Goal: Task Accomplishment & Management: Use online tool/utility

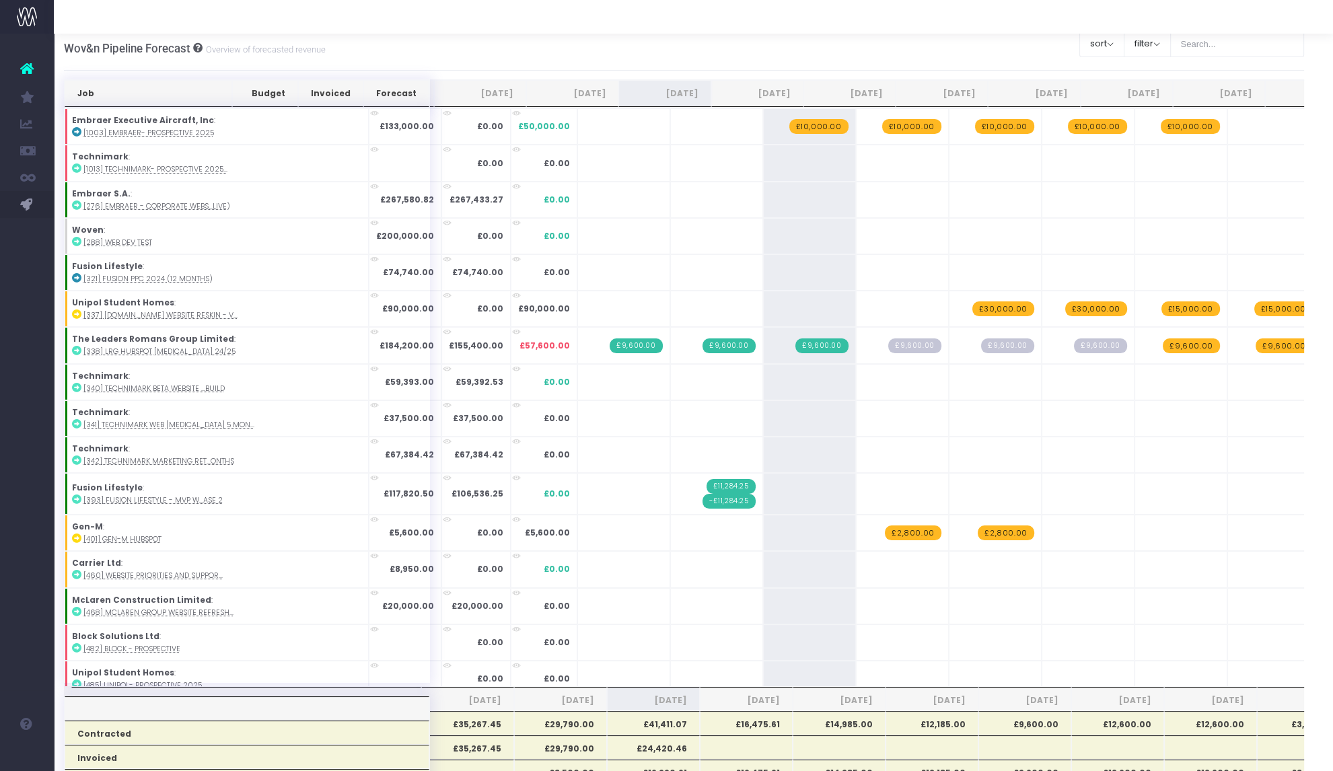
scroll to position [804, 0]
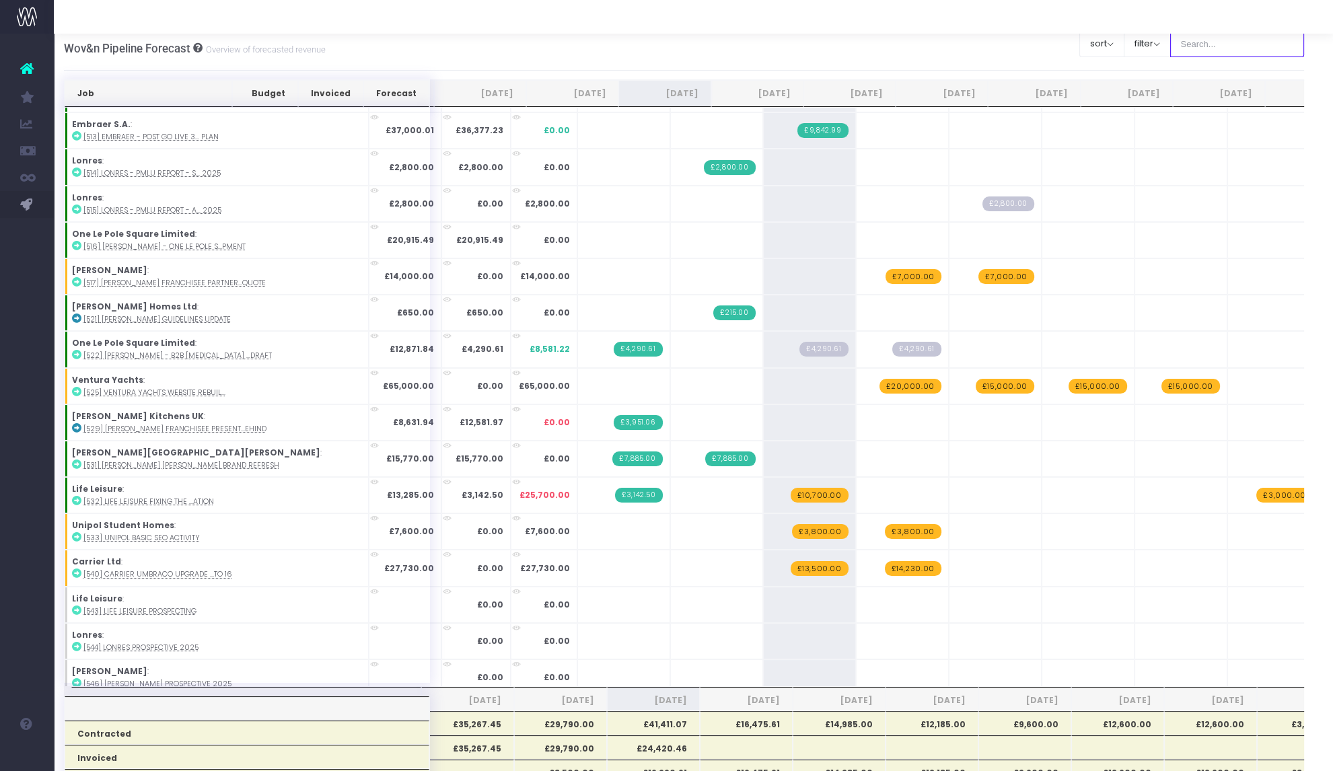
click at [1222, 46] on input "text" at bounding box center [1237, 43] width 135 height 27
type input "langham"
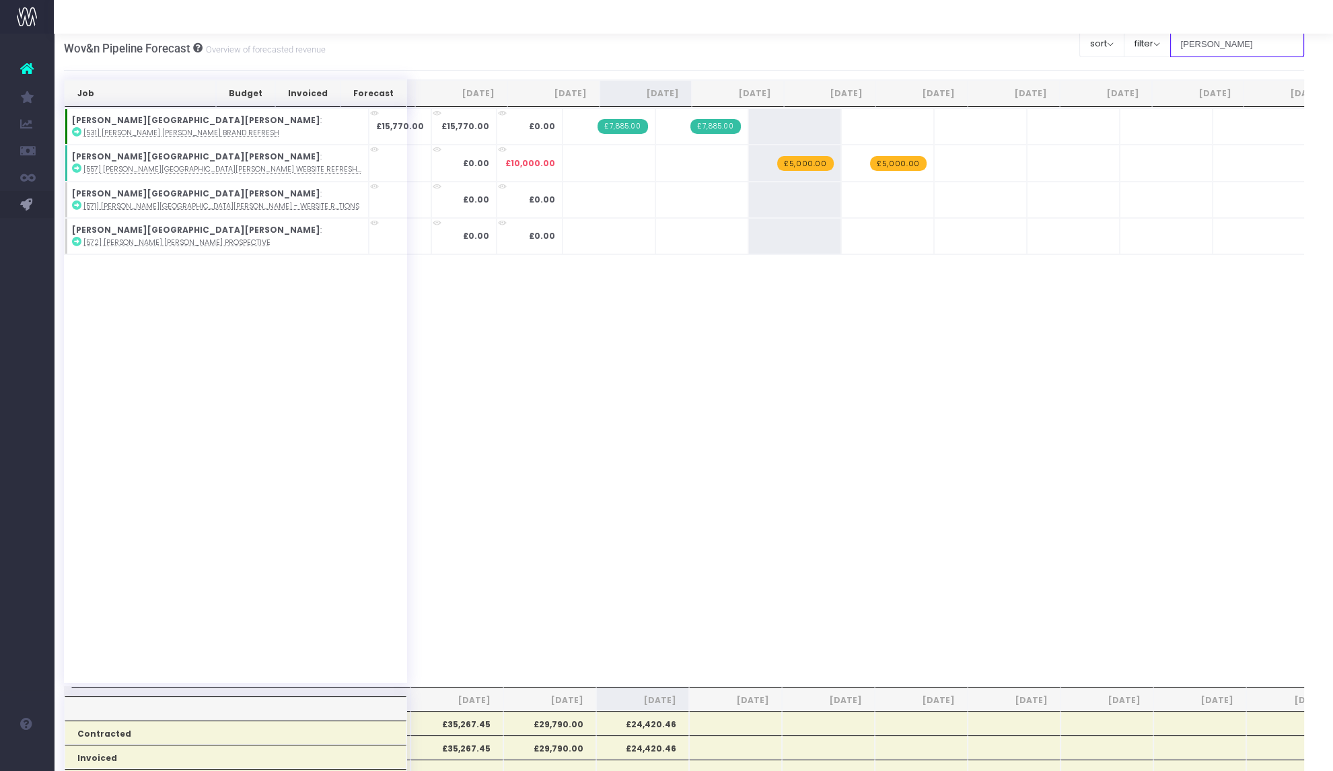
scroll to position [0, 0]
drag, startPoint x: 872, startPoint y: 516, endPoint x: 853, endPoint y: 517, distance: 19.5
click at [872, 516] on div "Job Budget Invoiced Forecast Jun 25 Jul 25 Aug 25 Sep 25 Oct 25 Nov 25 Dec 25 J…" at bounding box center [684, 397] width 1241 height 579
click at [0, 0] on span "+" at bounding box center [0, 0] width 0 height 0
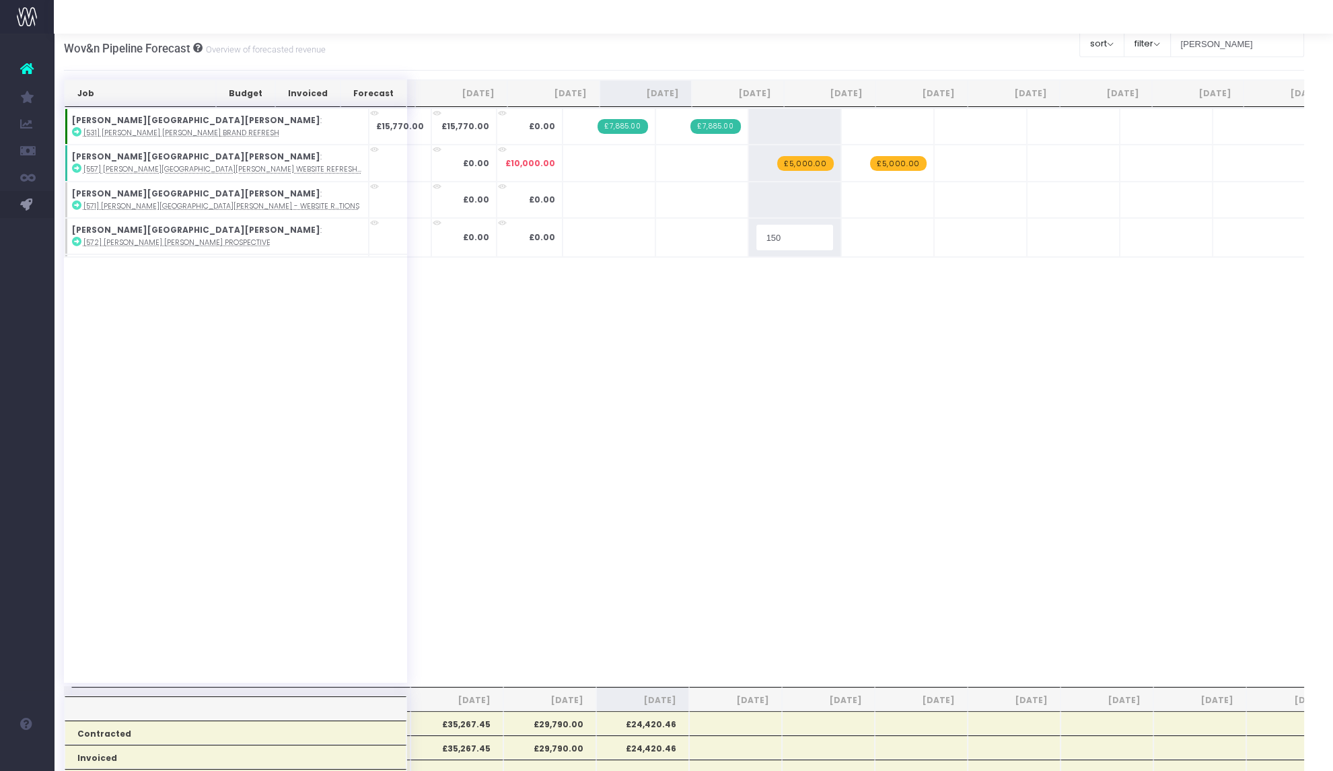
type input "1500"
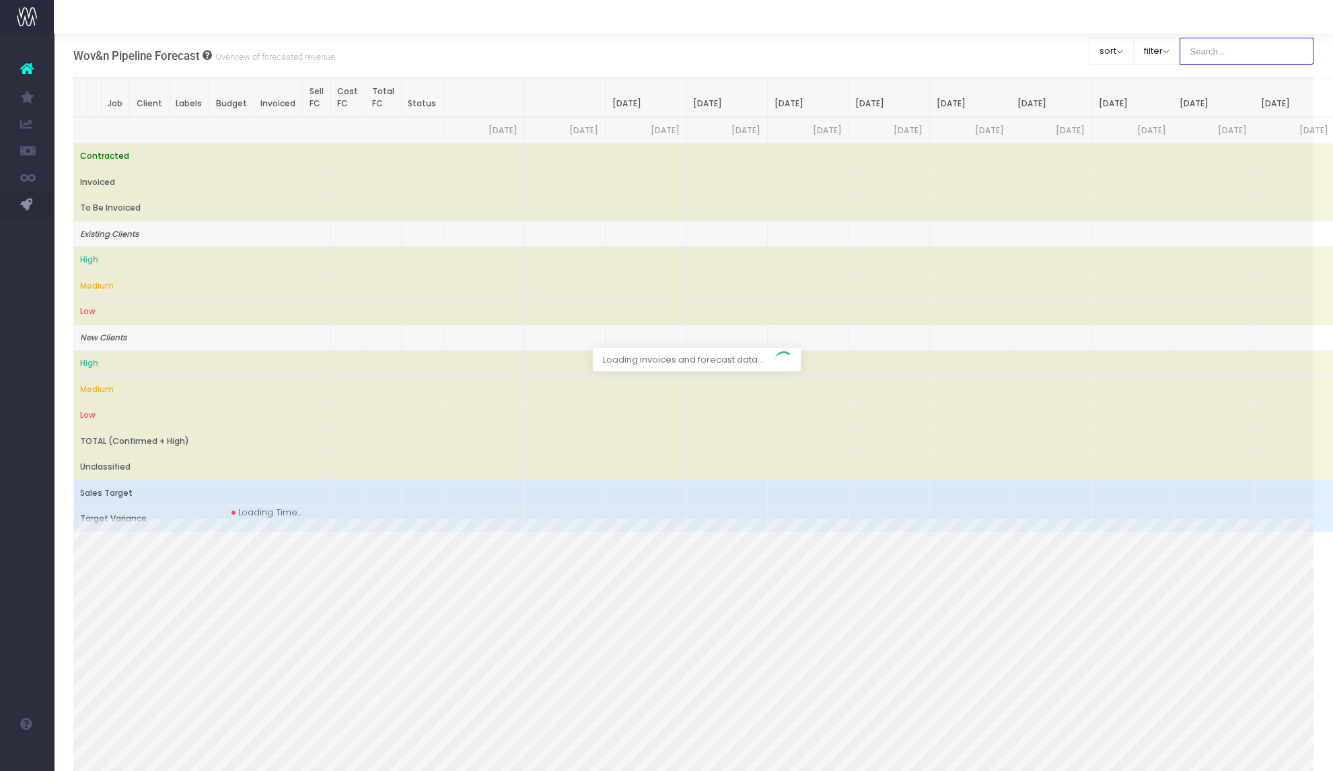
click at [1207, 46] on input "text" at bounding box center [1247, 51] width 135 height 27
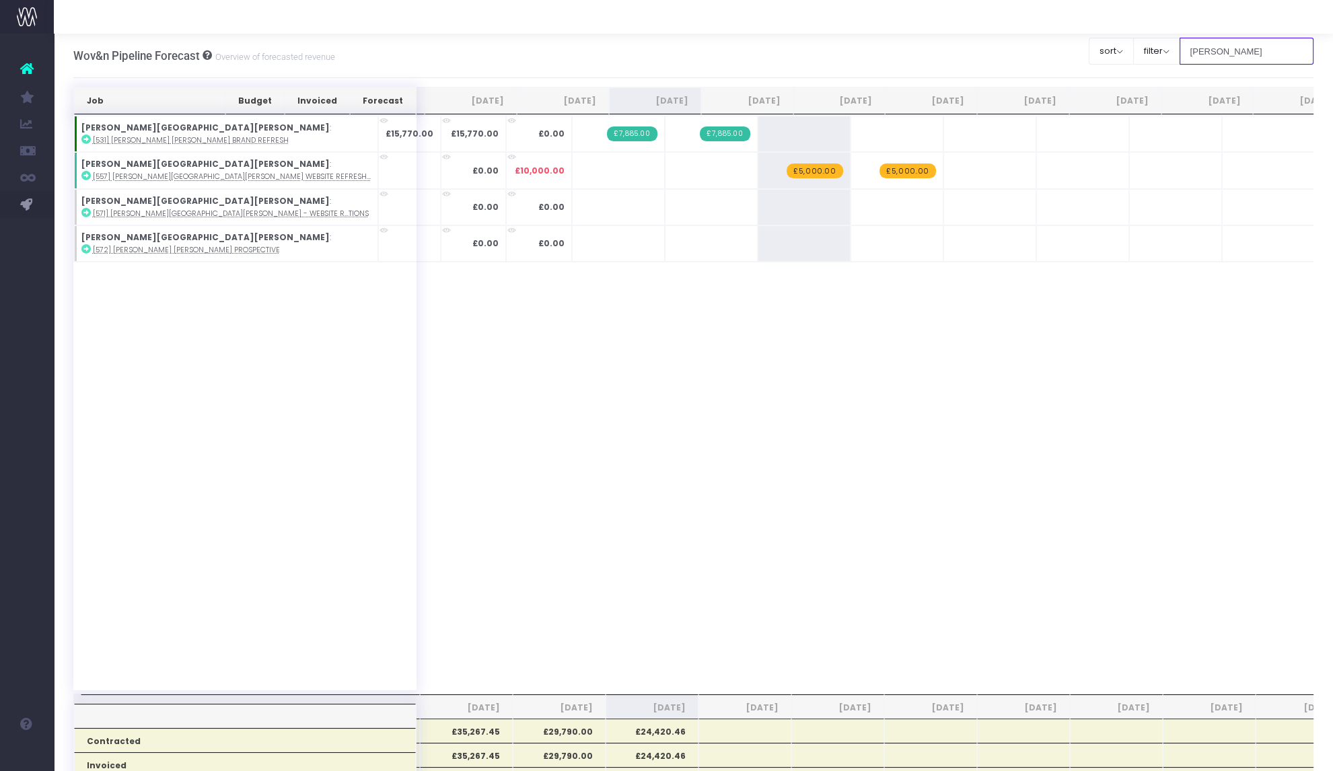
type input "[PERSON_NAME]"
click at [0, 0] on span "+" at bounding box center [0, 0] width 0 height 0
type input "1400"
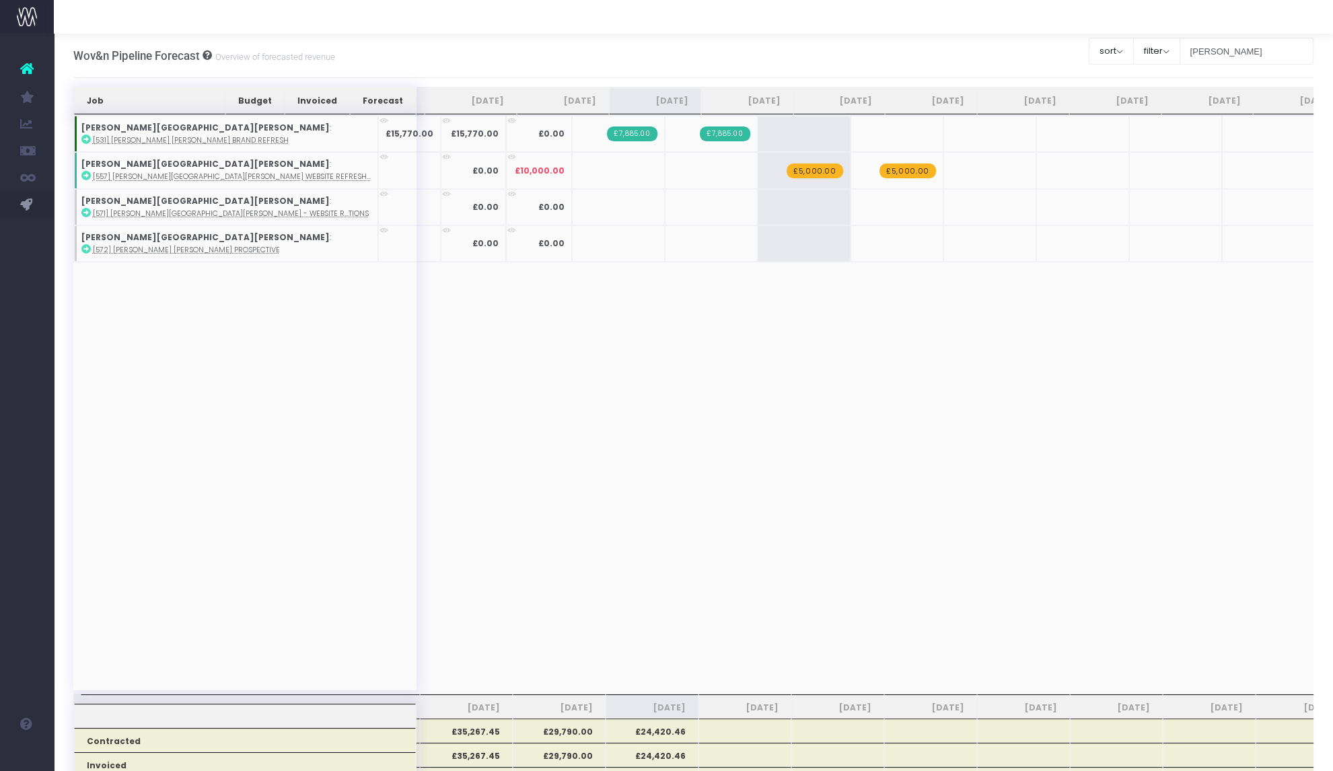
click at [629, 314] on div "Job Budget Invoiced Forecast Jun 25 Jul 25 Aug 25 Sep 25 Oct 25 Nov 25 Dec 25 J…" at bounding box center [693, 404] width 1241 height 579
click at [0, 0] on span "+" at bounding box center [0, 0] width 0 height 0
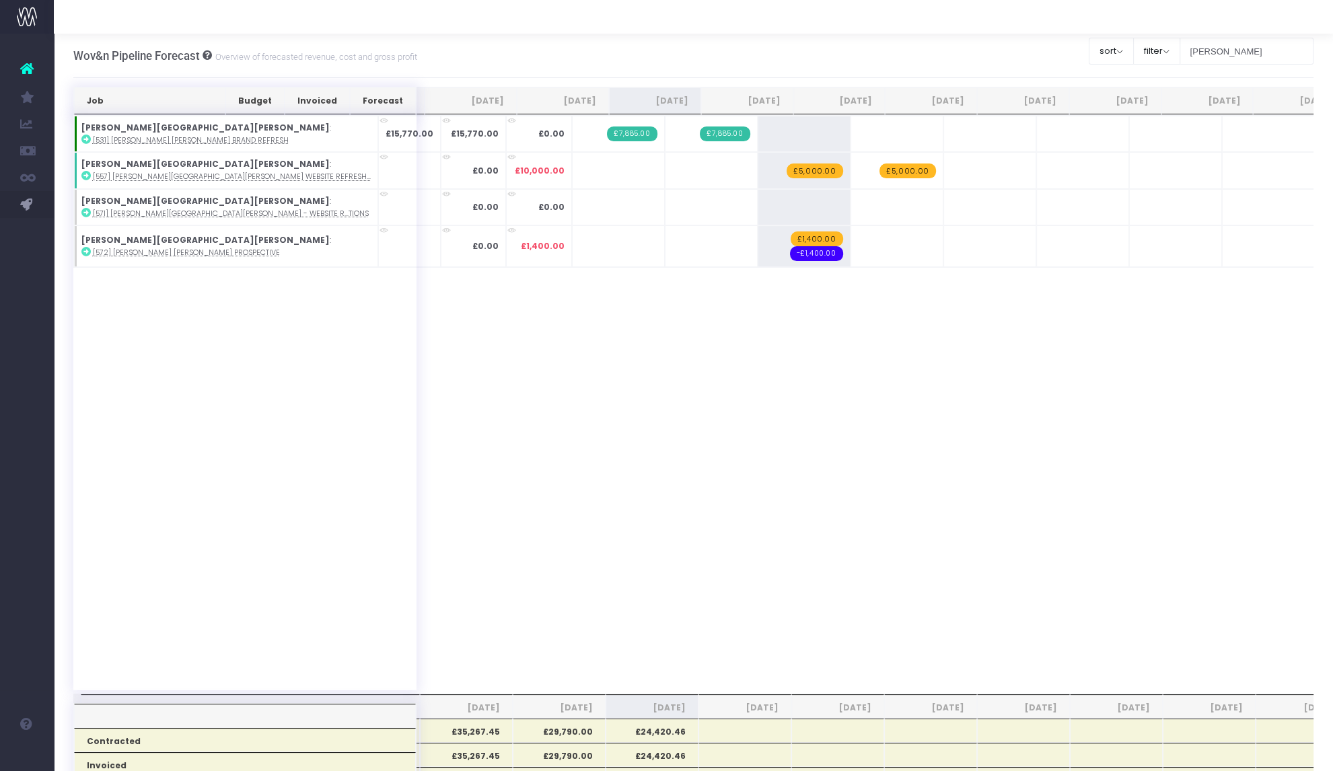
click at [790, 255] on span "-£1,400.00" at bounding box center [816, 253] width 53 height 15
type input "3800"
click at [767, 640] on div "Job Budget Invoiced Forecast Jun 25 Jul 25 Aug 25 Sep 25 Oct 25 Nov 25 Dec 25 J…" at bounding box center [693, 404] width 1241 height 579
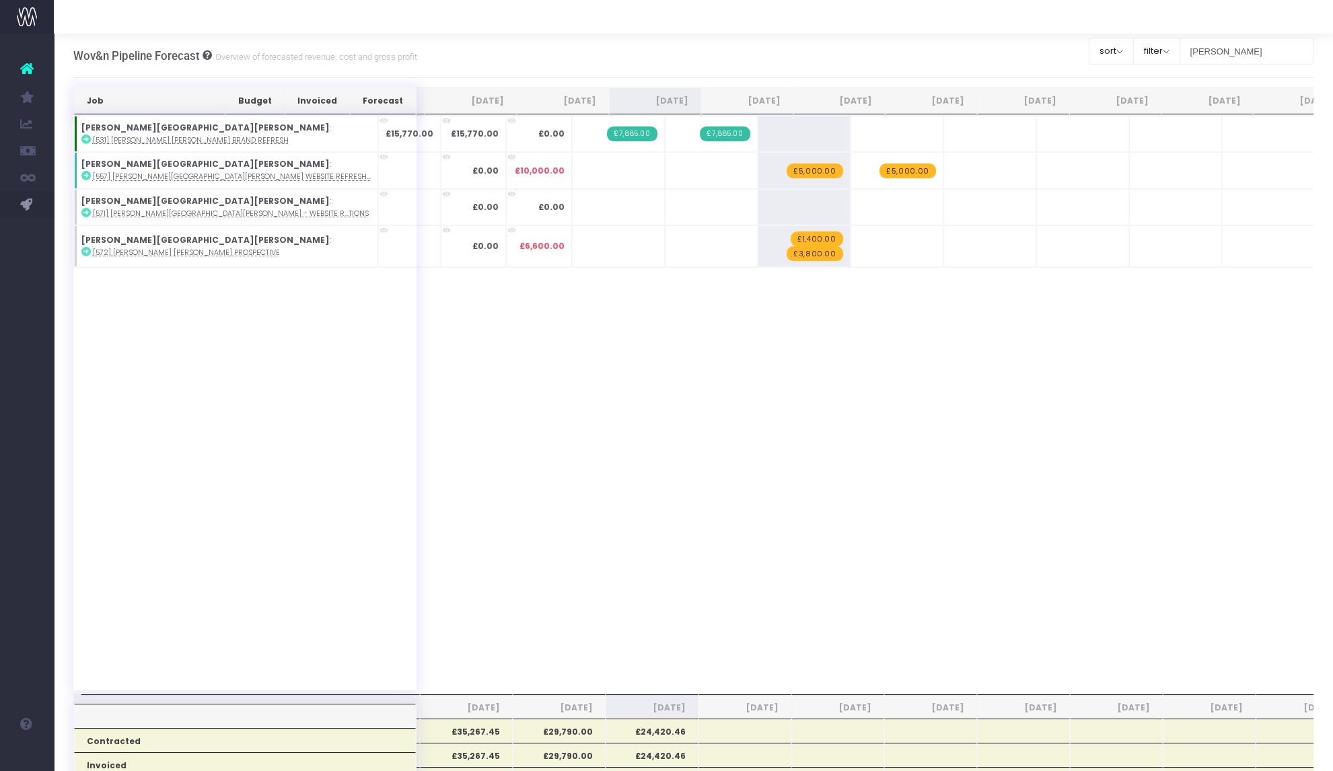
click at [0, 0] on span "+" at bounding box center [0, 0] width 0 height 0
type input "850"
click at [0, 0] on span "+" at bounding box center [0, 0] width 0 height 0
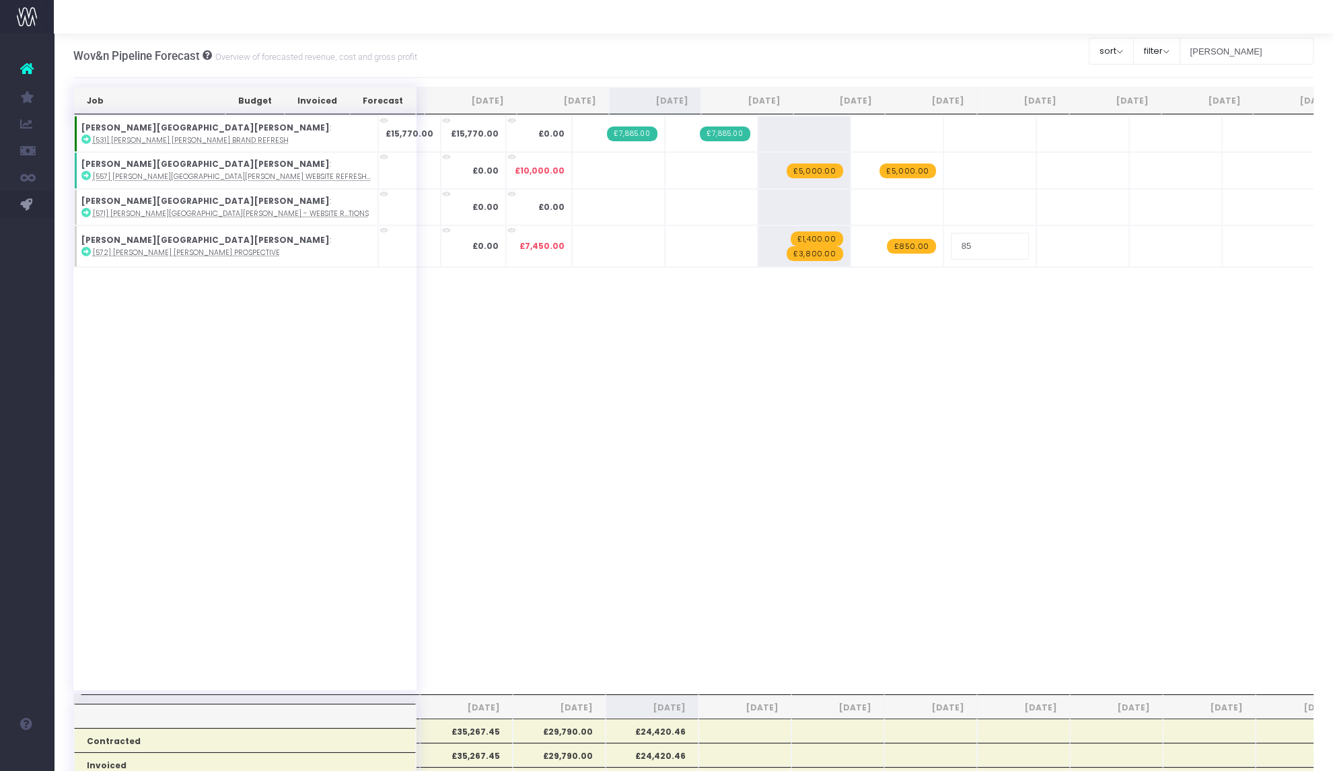
type input "850"
click at [0, 0] on span "+" at bounding box center [0, 0] width 0 height 0
type input "850"
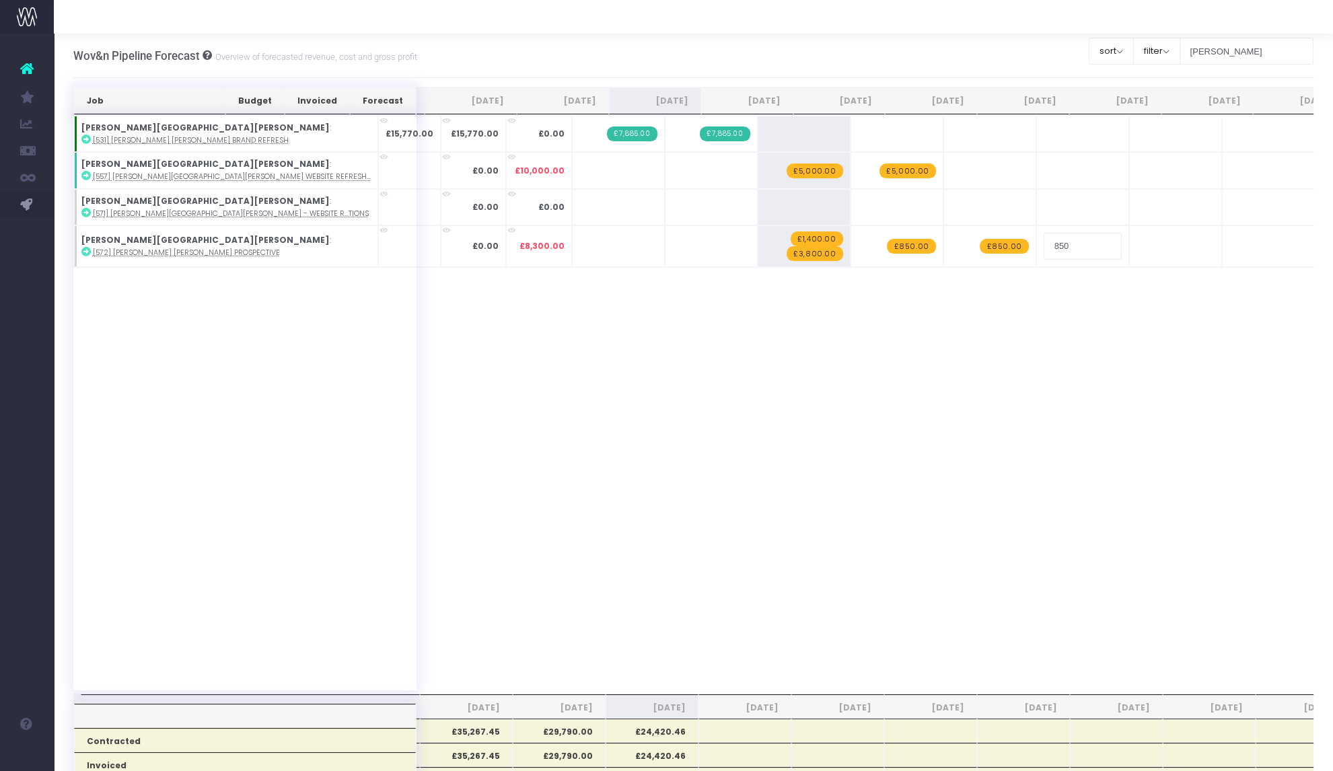
click at [0, 0] on span "+" at bounding box center [0, 0] width 0 height 0
type input "850"
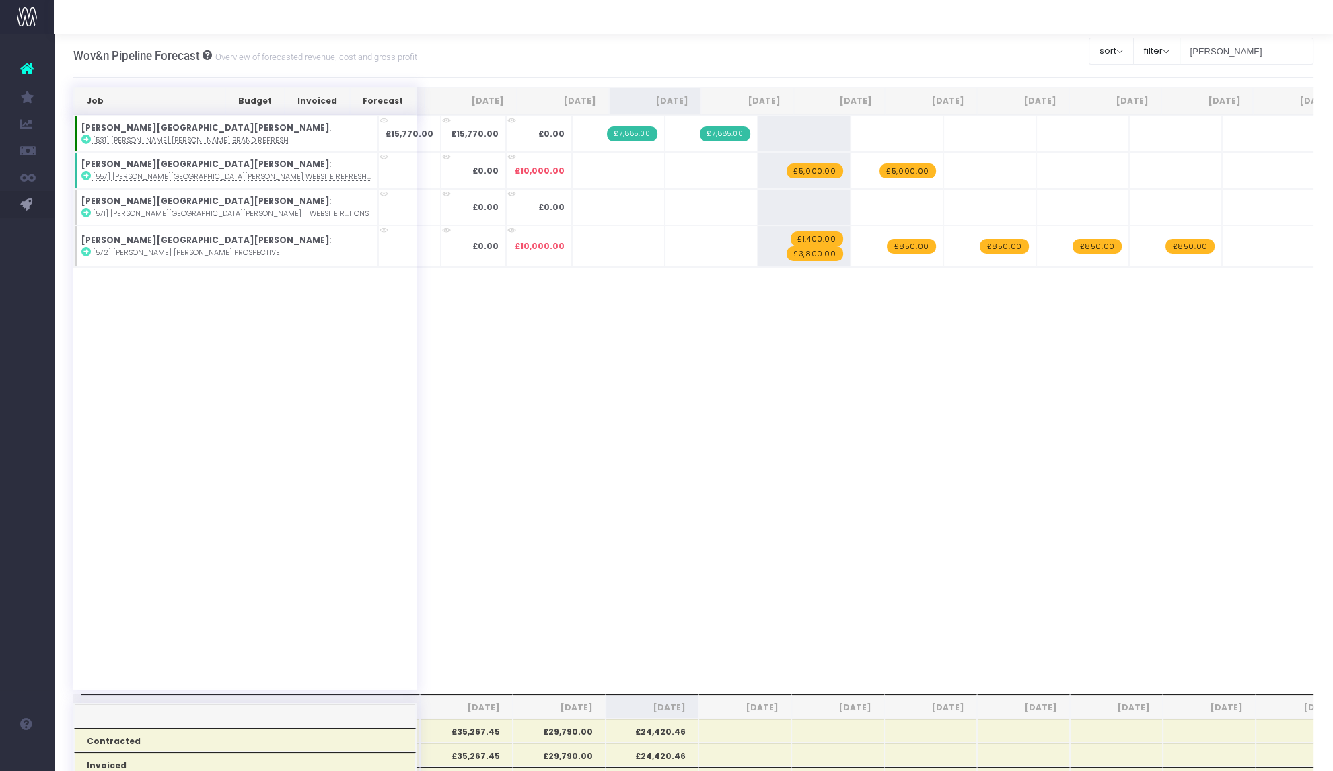
click at [0, 0] on span "+" at bounding box center [0, 0] width 0 height 0
type input "850"
click at [0, 0] on span "+" at bounding box center [0, 0] width 0 height 0
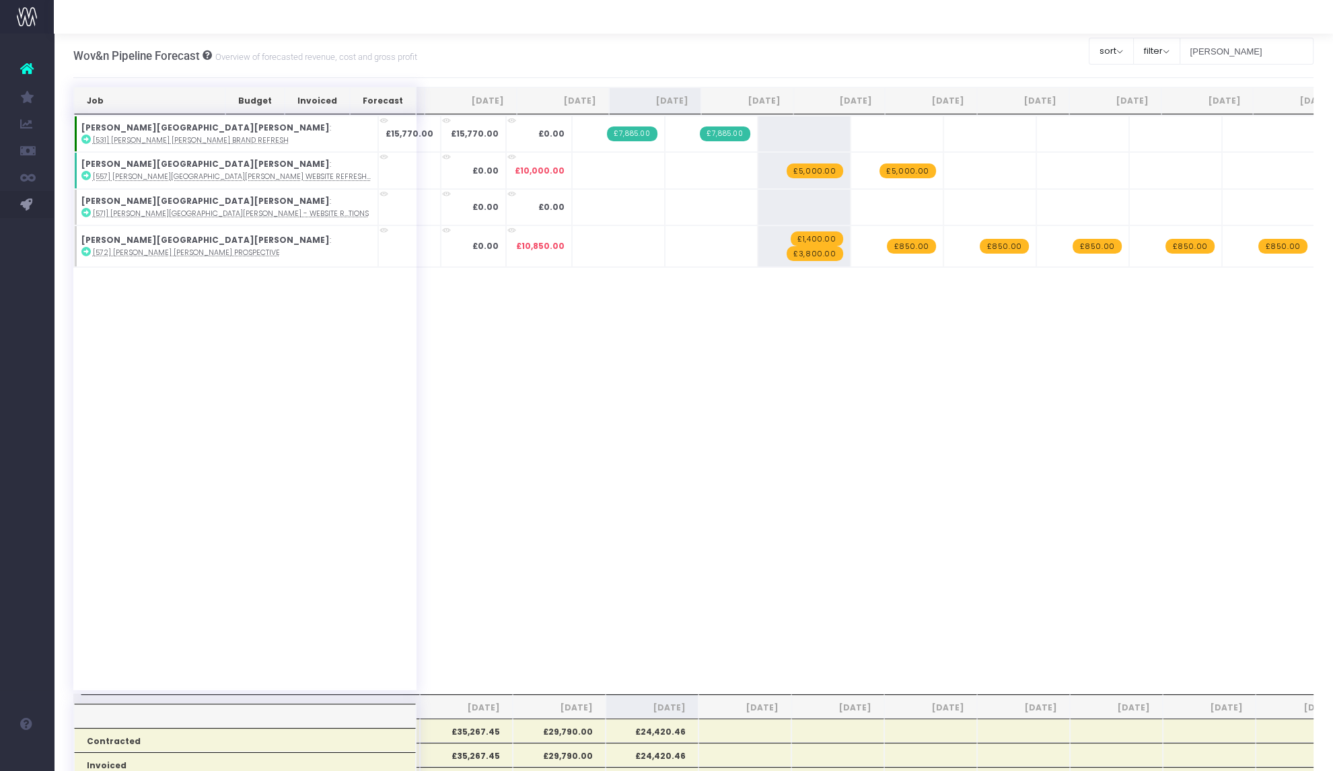
type input "850"
click at [0, 0] on span "+" at bounding box center [0, 0] width 0 height 0
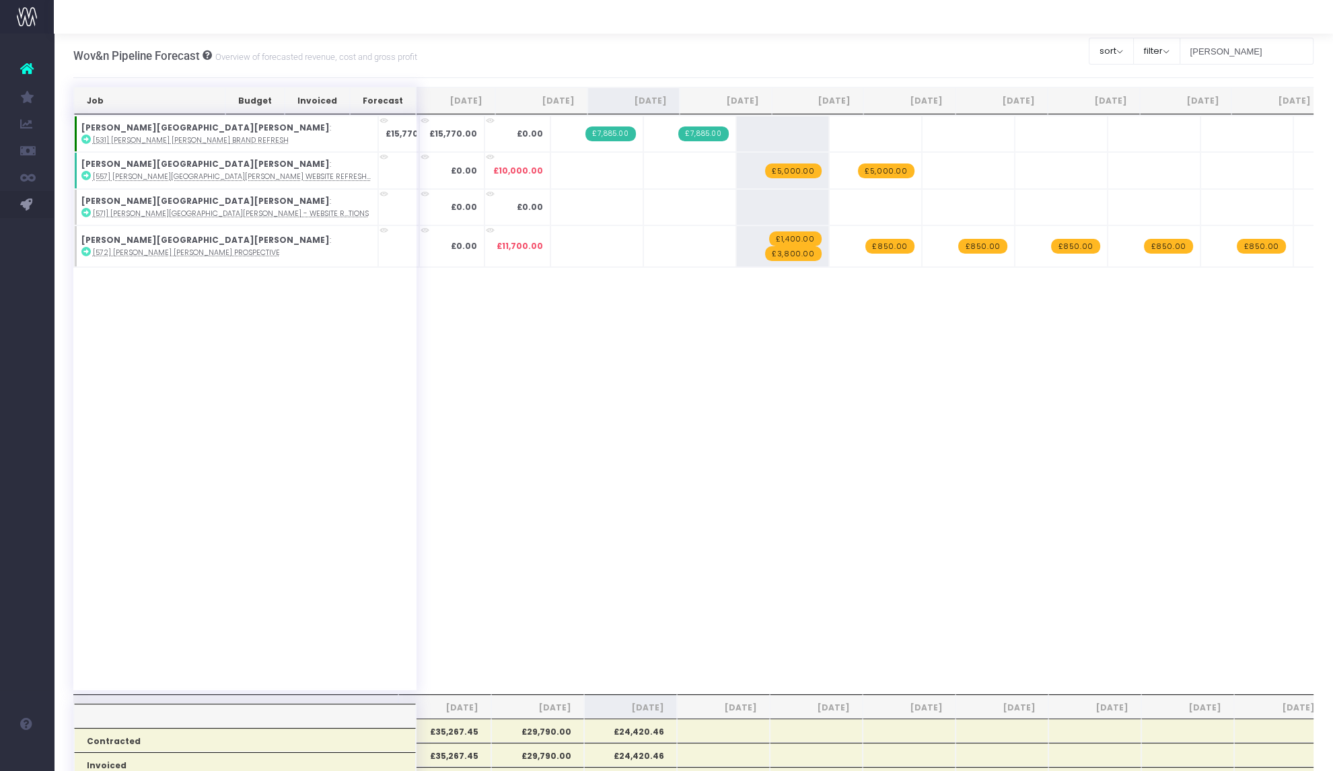
type input "850"
click at [765, 170] on span "£5,000.00" at bounding box center [793, 171] width 56 height 15
type input "7500"
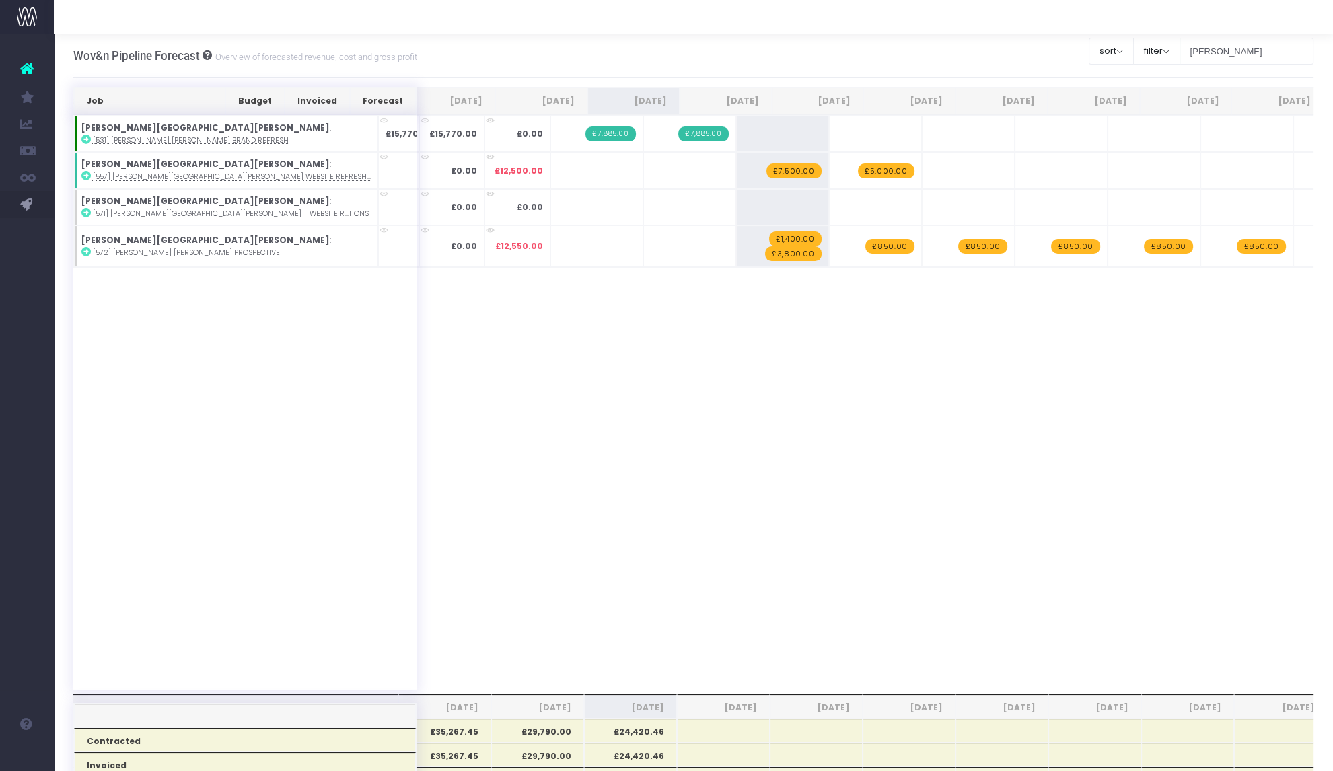
click at [858, 170] on span "£5,000.00" at bounding box center [886, 171] width 56 height 15
type input "7500"
click at [83, 250] on icon at bounding box center [85, 251] width 9 height 9
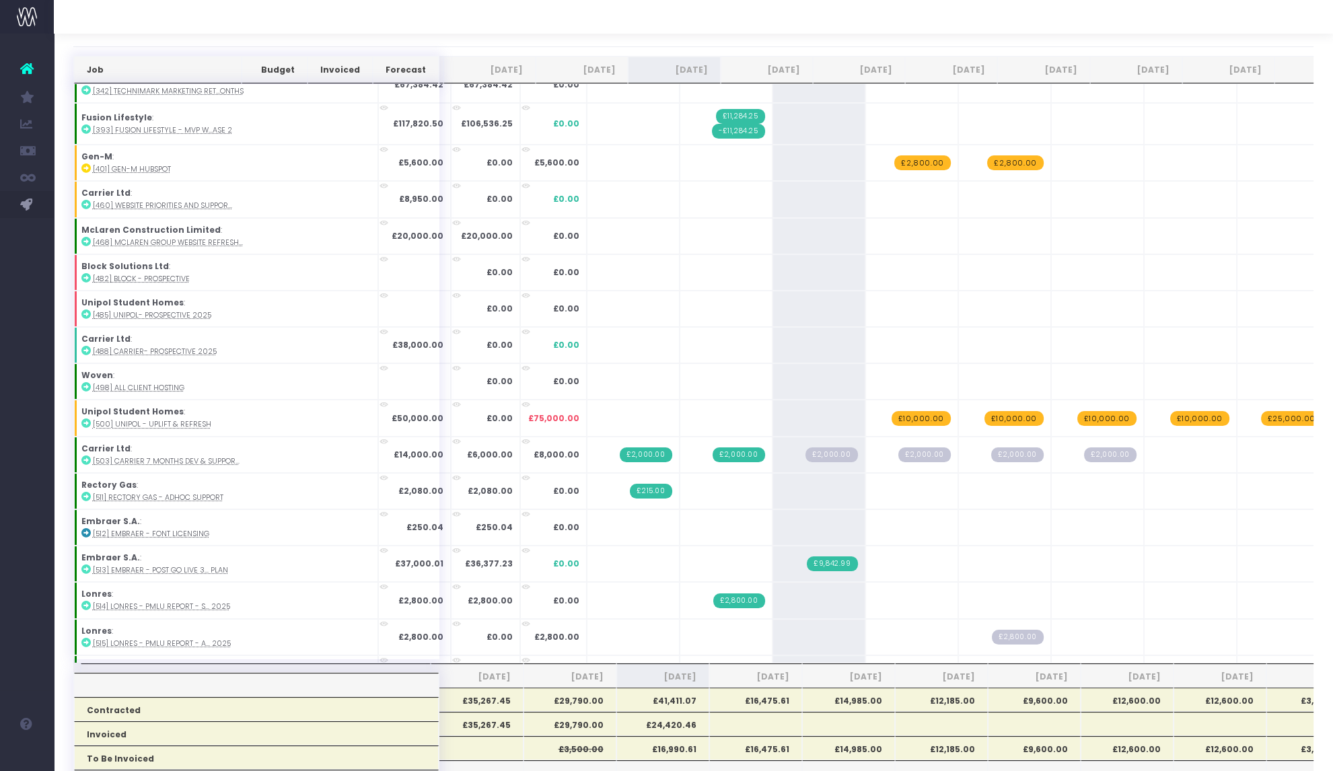
scroll to position [366, 0]
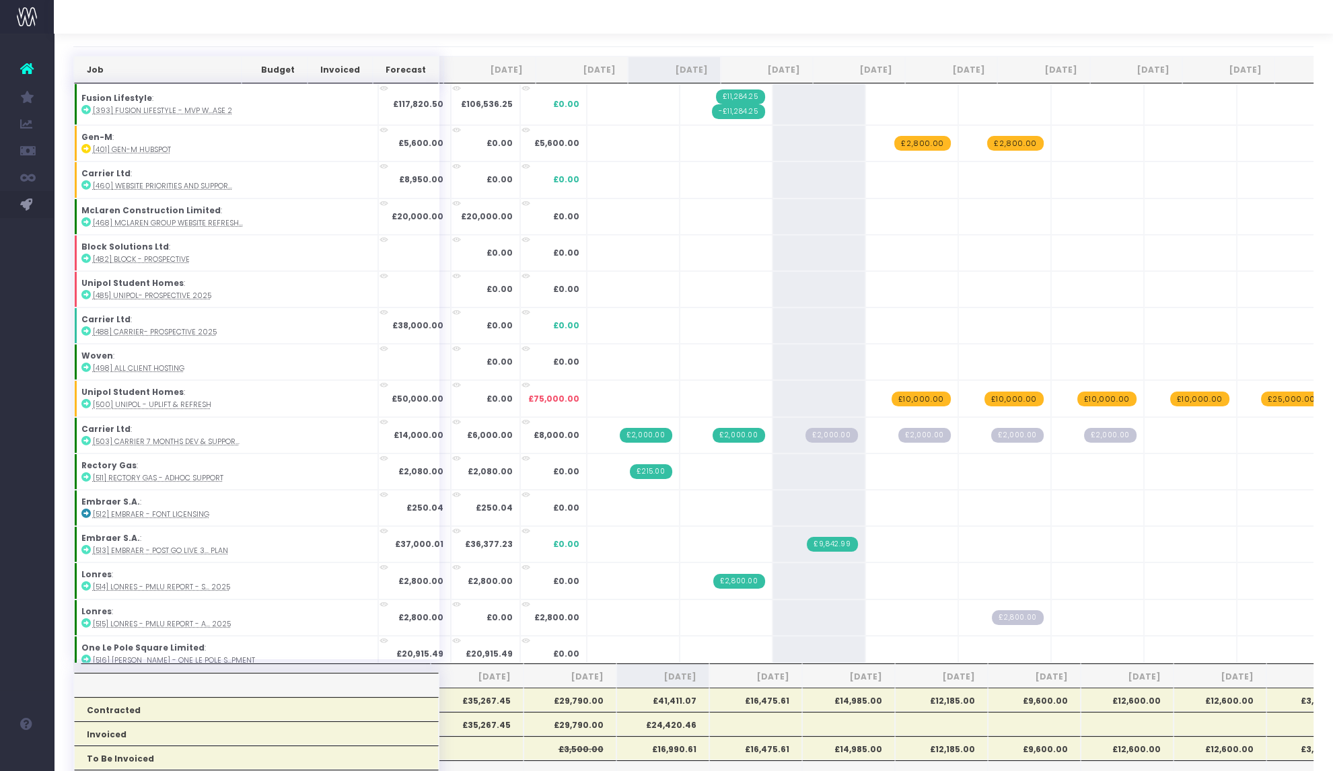
click at [806, 431] on span "£2,000.00" at bounding box center [832, 435] width 52 height 15
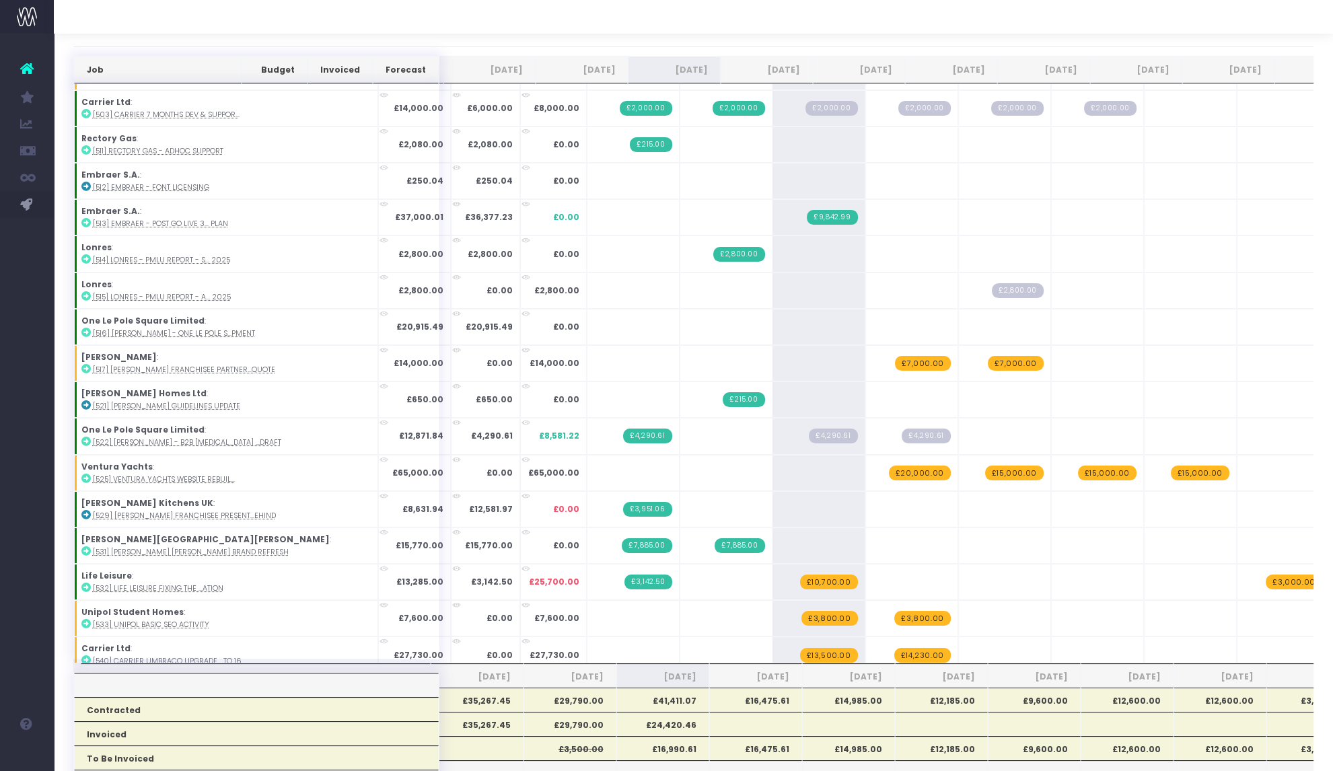
scroll to position [0, 0]
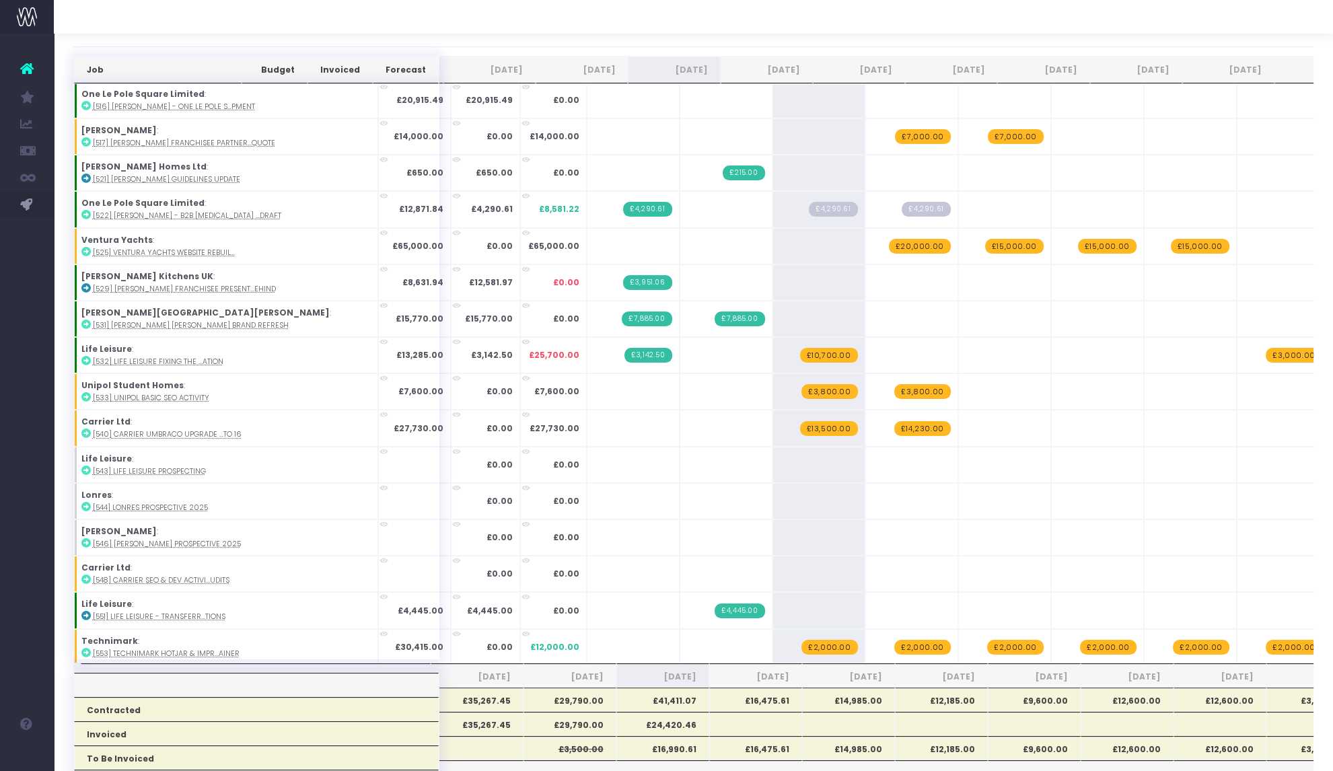
click at [87, 356] on icon at bounding box center [85, 360] width 9 height 9
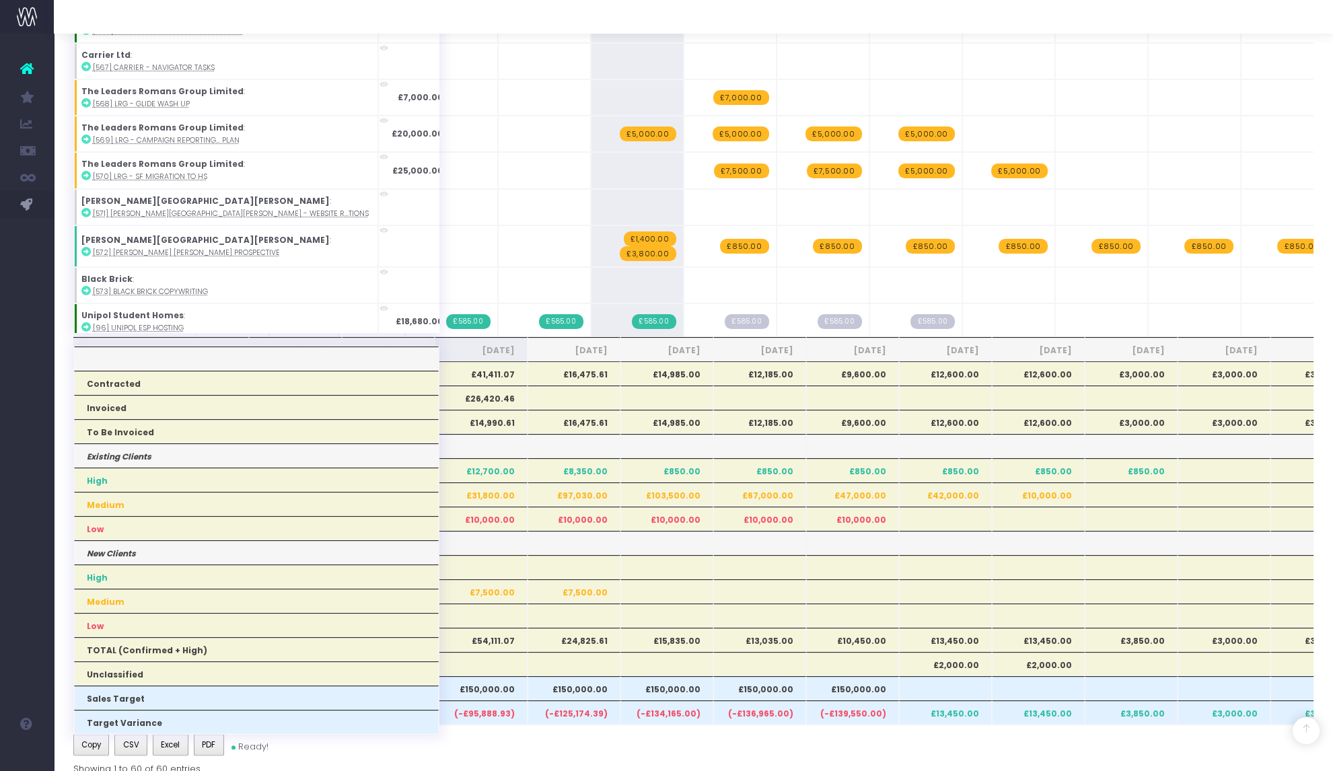
scroll to position [1617, 182]
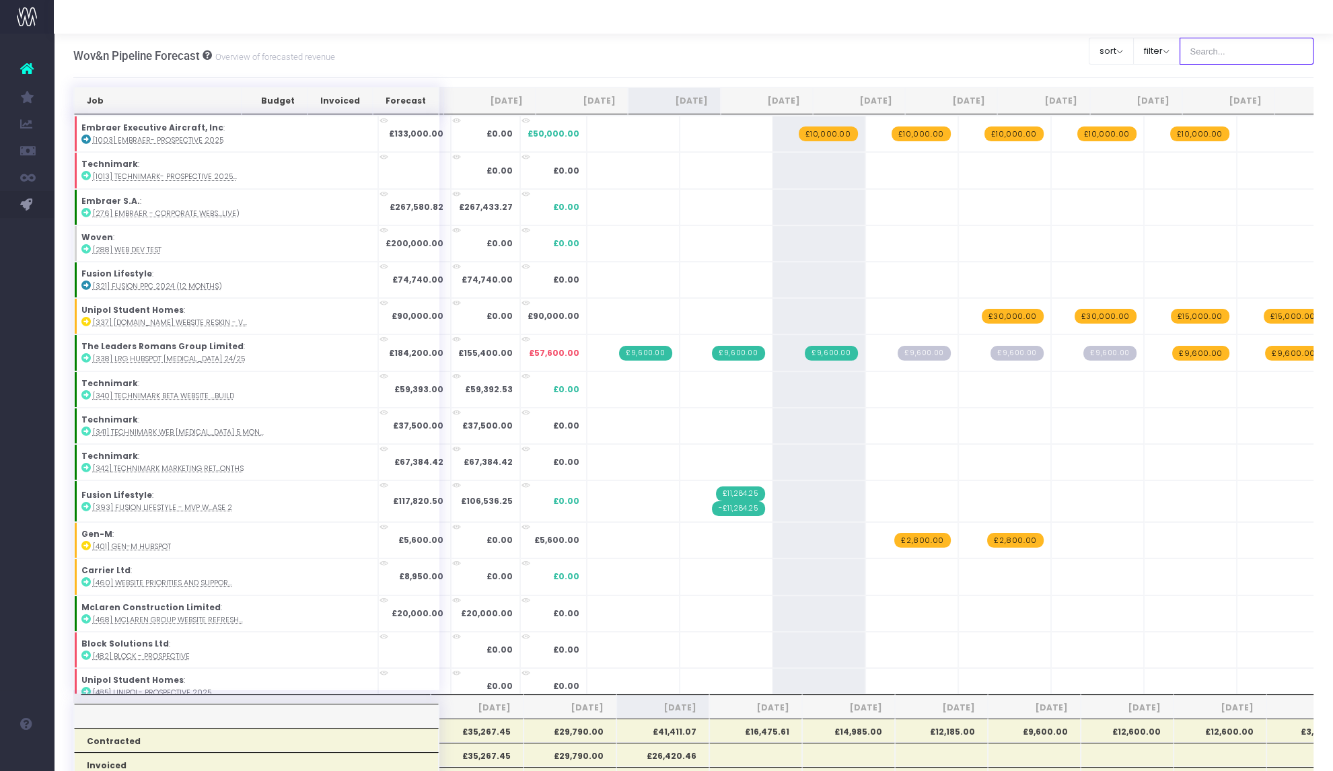
click at [1201, 47] on input "text" at bounding box center [1247, 51] width 135 height 27
type input "lang"
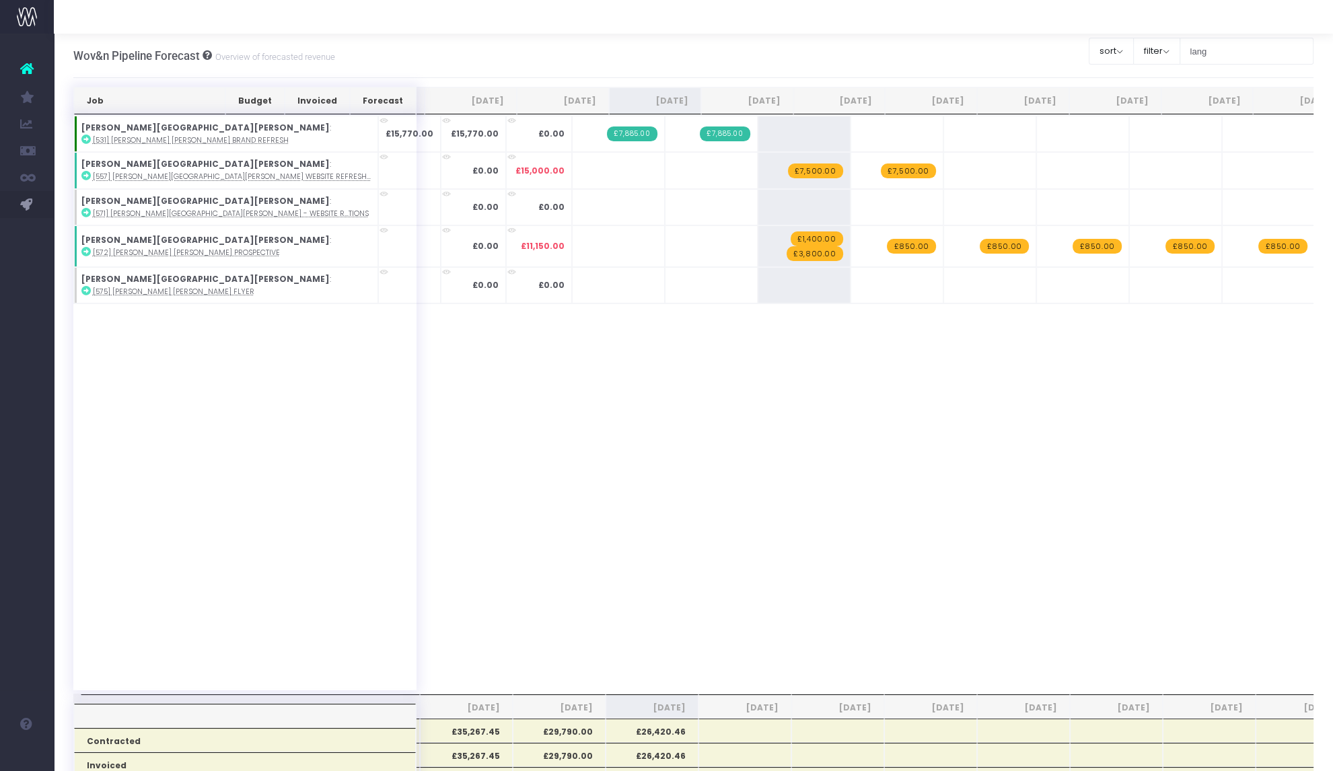
click at [791, 236] on span "£1,400.00" at bounding box center [817, 239] width 52 height 15
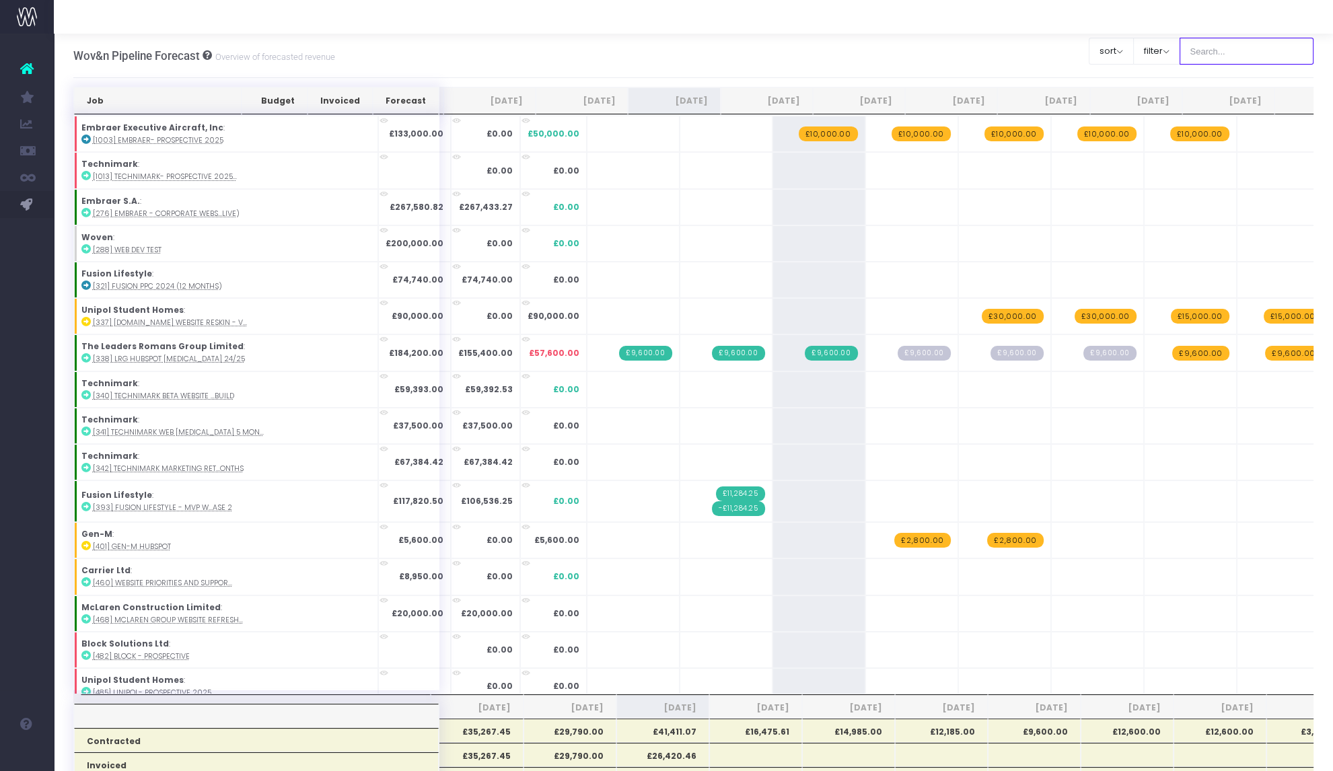
click at [1237, 46] on input "text" at bounding box center [1247, 51] width 135 height 27
type input "langha"
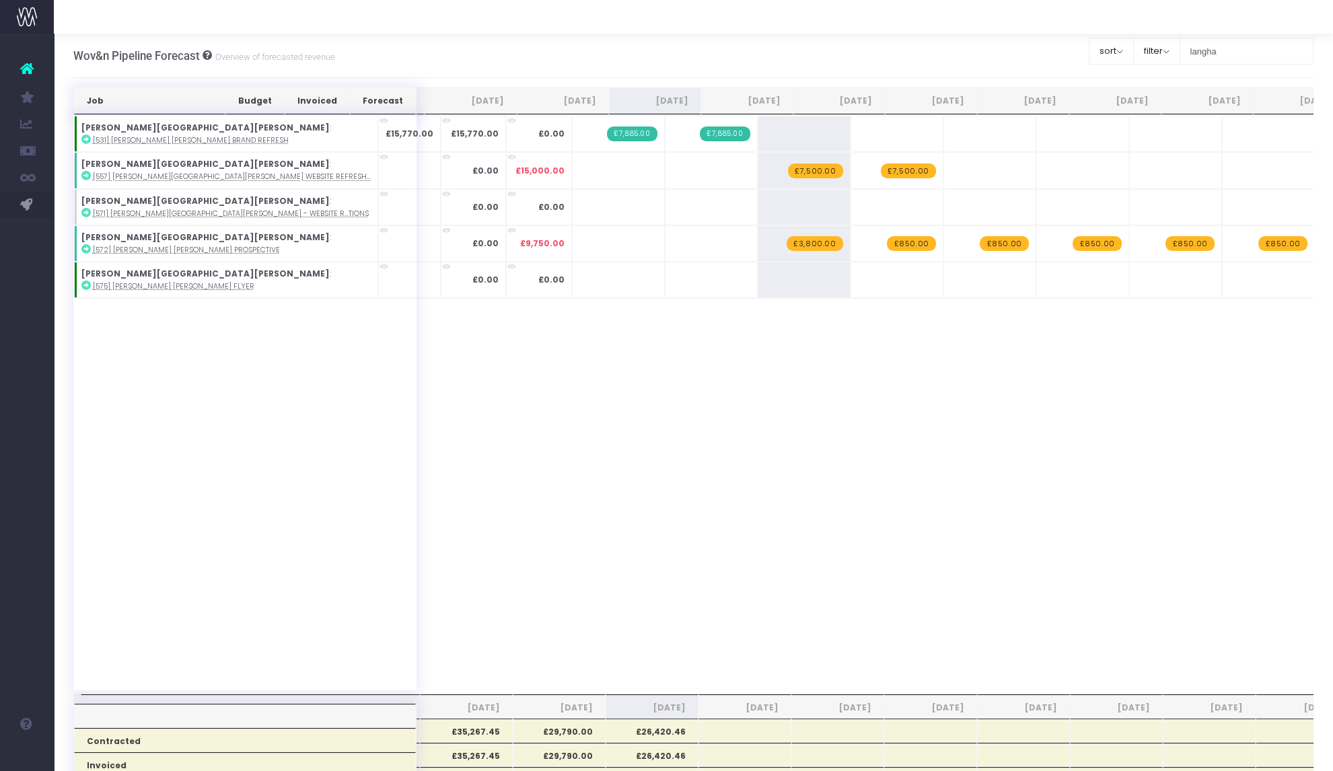
click at [0, 0] on span "+" at bounding box center [0, 0] width 0 height 0
type input "1400"
click at [1216, 50] on input "langha" at bounding box center [1247, 51] width 135 height 27
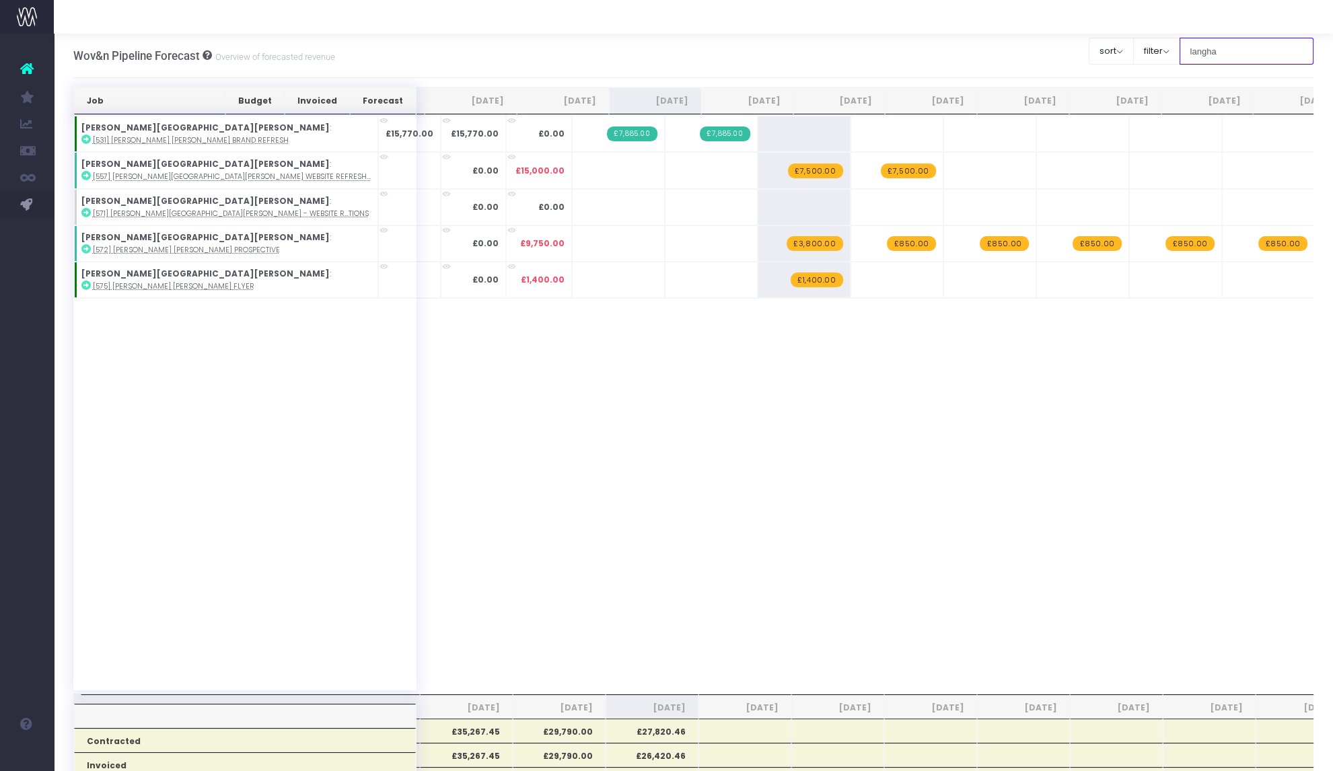
click at [1216, 50] on input "langha" at bounding box center [1247, 51] width 135 height 27
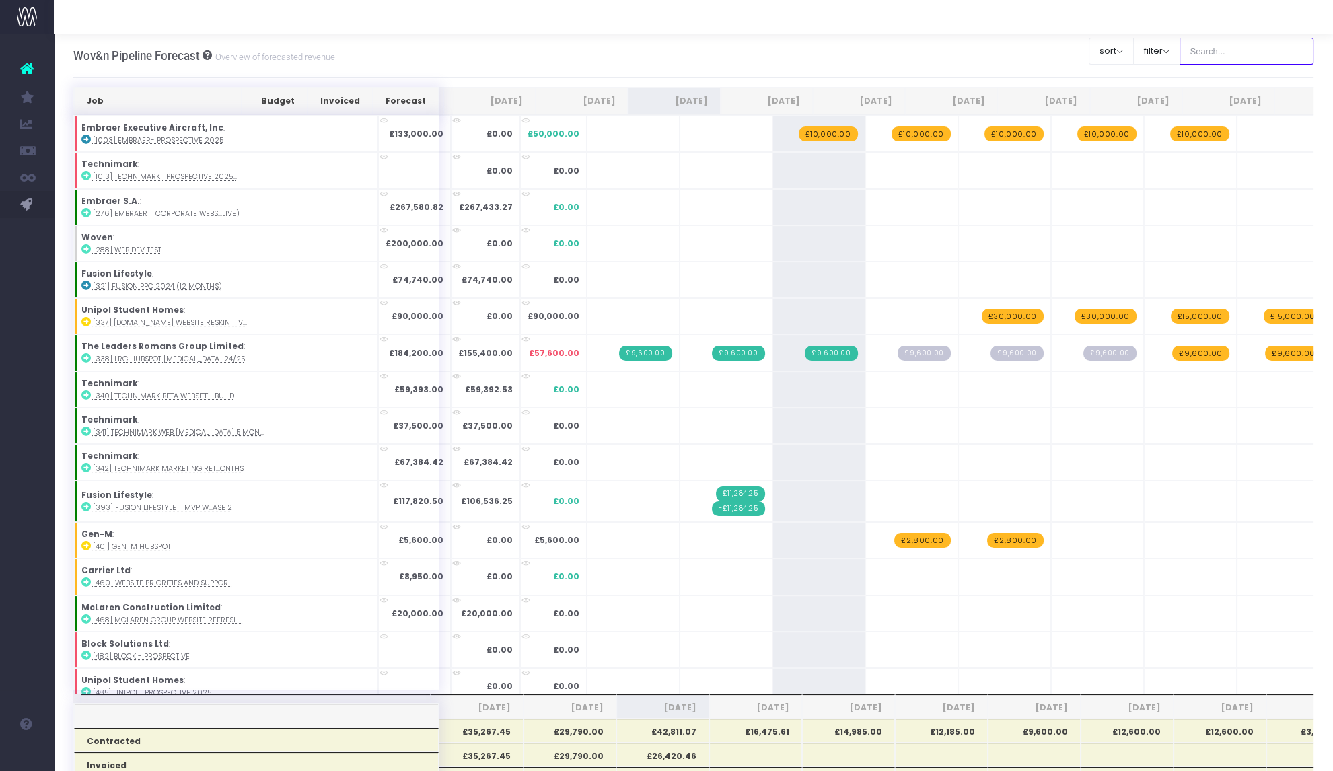
click at [1213, 55] on input "text" at bounding box center [1247, 51] width 135 height 27
type input "medium"
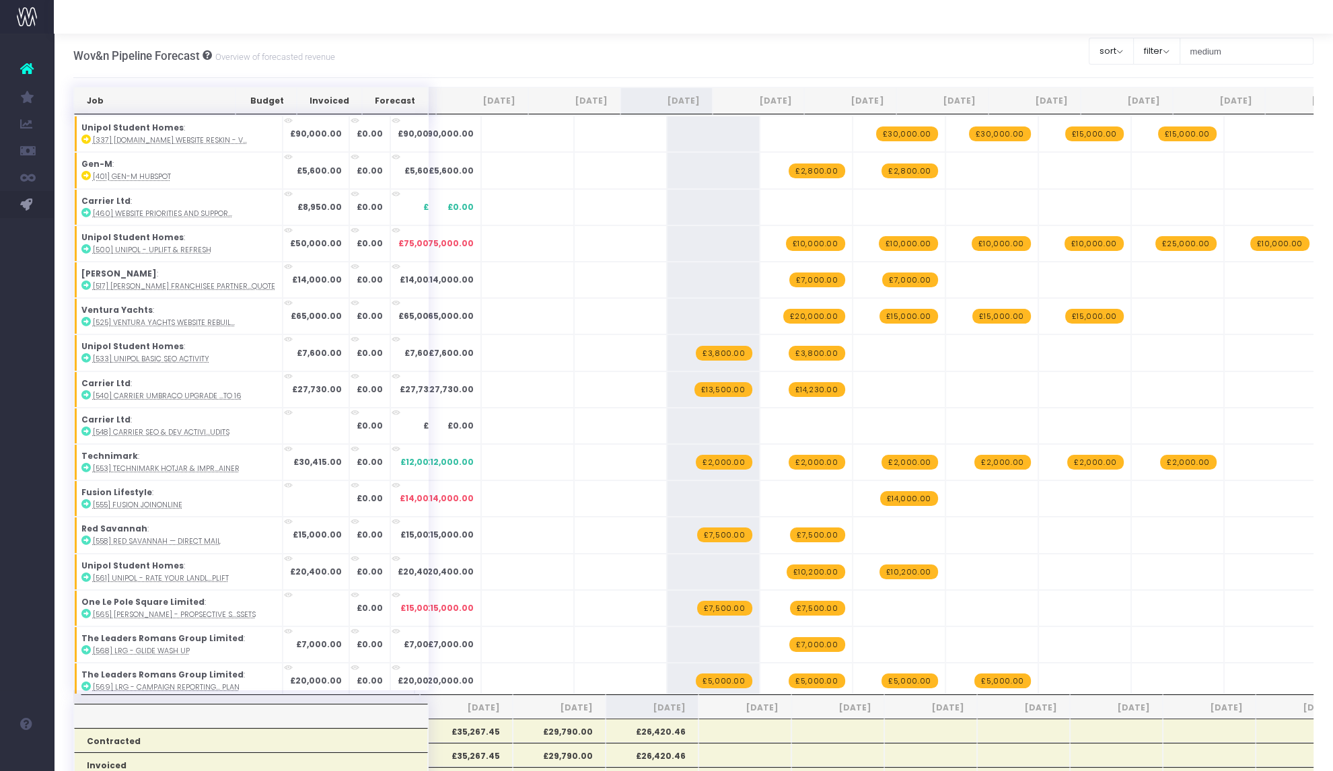
click at [783, 316] on span "£20,000.00" at bounding box center [814, 316] width 62 height 15
click at [0, 0] on span "+" at bounding box center [0, 0] width 0 height 0
